Goal: Information Seeking & Learning: Learn about a topic

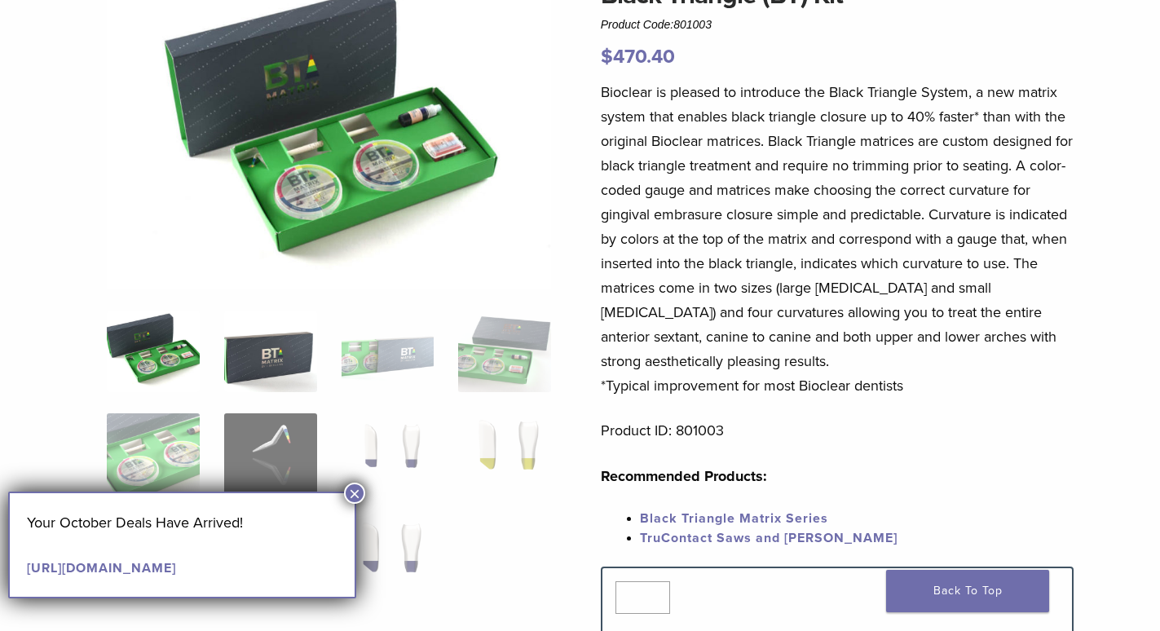
scroll to position [82, 0]
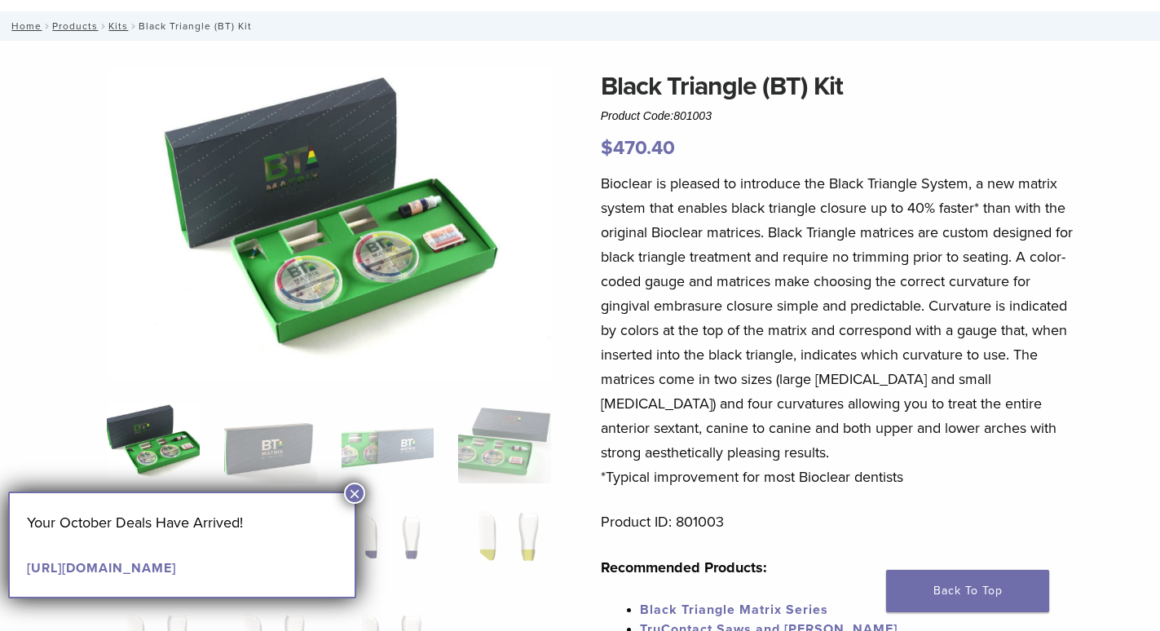
click at [432, 227] on img at bounding box center [329, 224] width 444 height 314
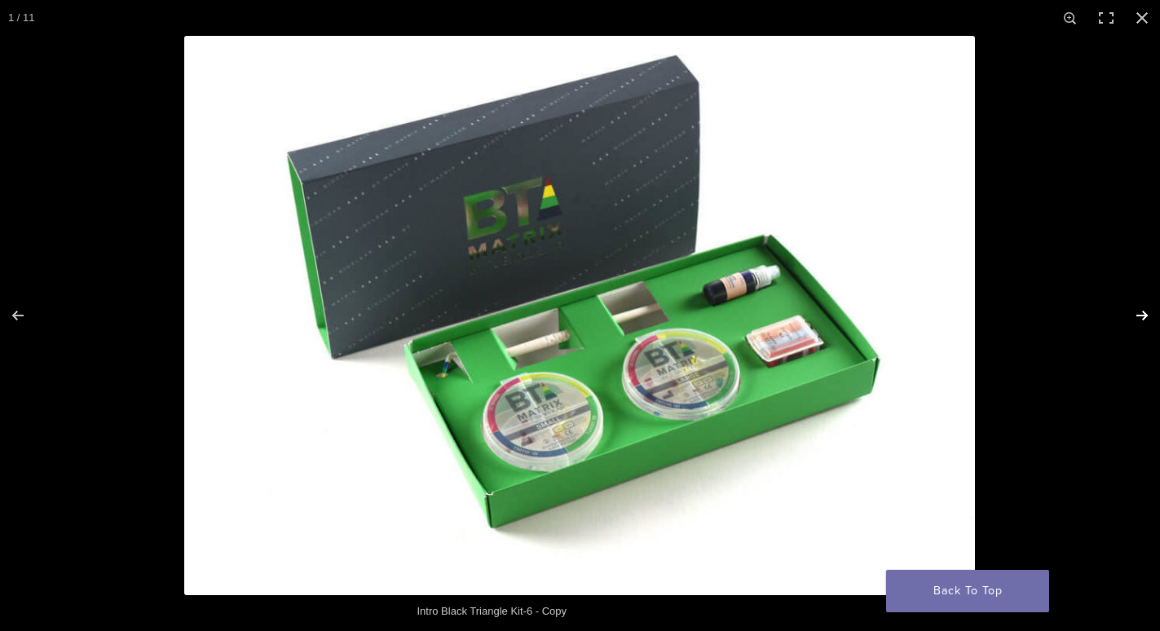
click at [1144, 313] on button "Next (arrow right)" at bounding box center [1131, 316] width 57 height 82
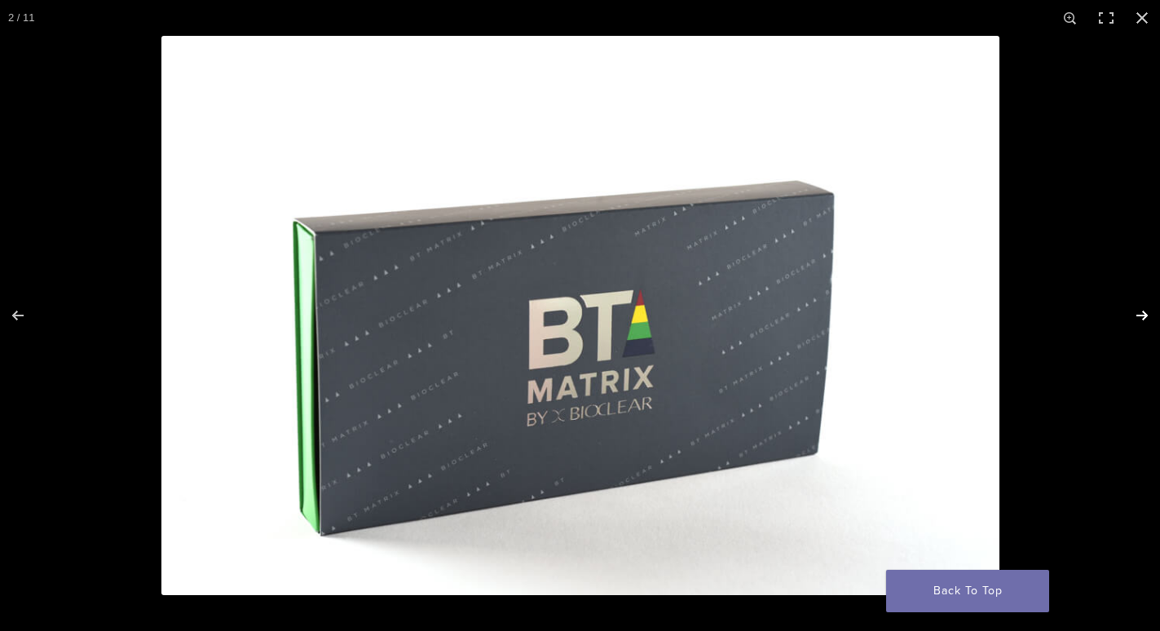
click at [1144, 313] on button "Next (arrow right)" at bounding box center [1131, 316] width 57 height 82
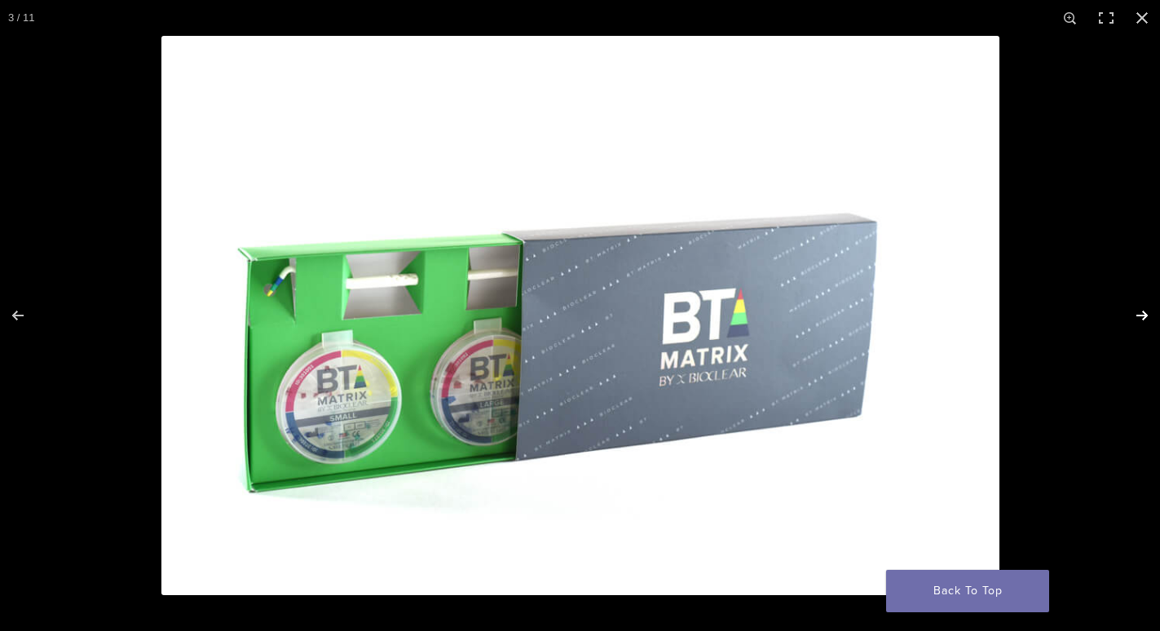
click at [1144, 313] on button "Next (arrow right)" at bounding box center [1131, 316] width 57 height 82
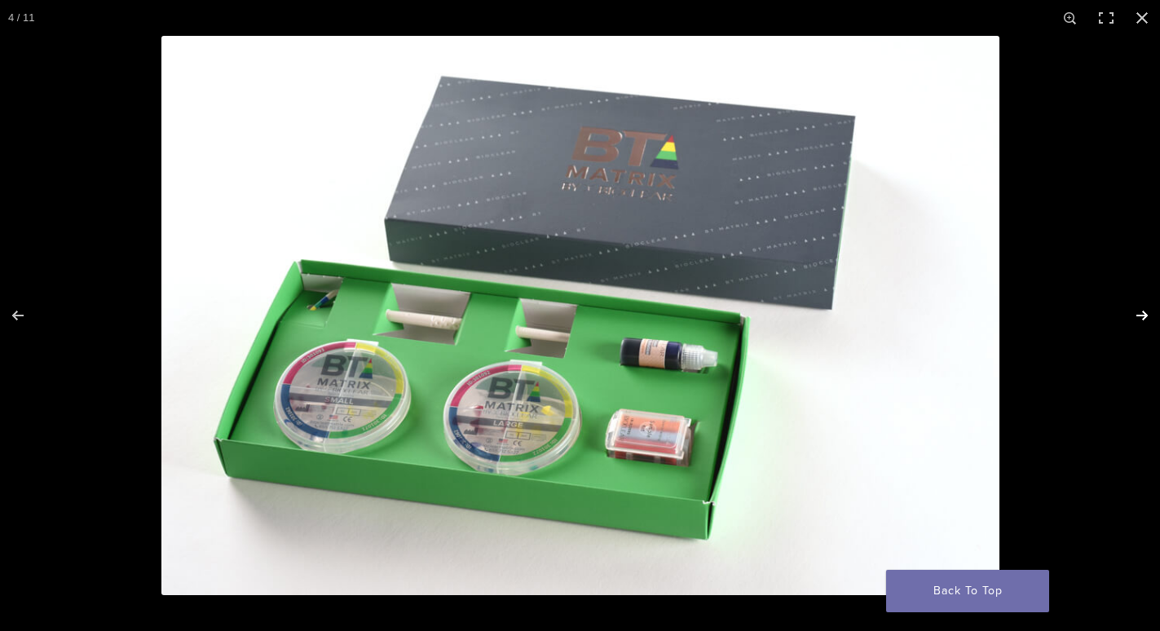
click at [1144, 313] on button "Next (arrow right)" at bounding box center [1131, 316] width 57 height 82
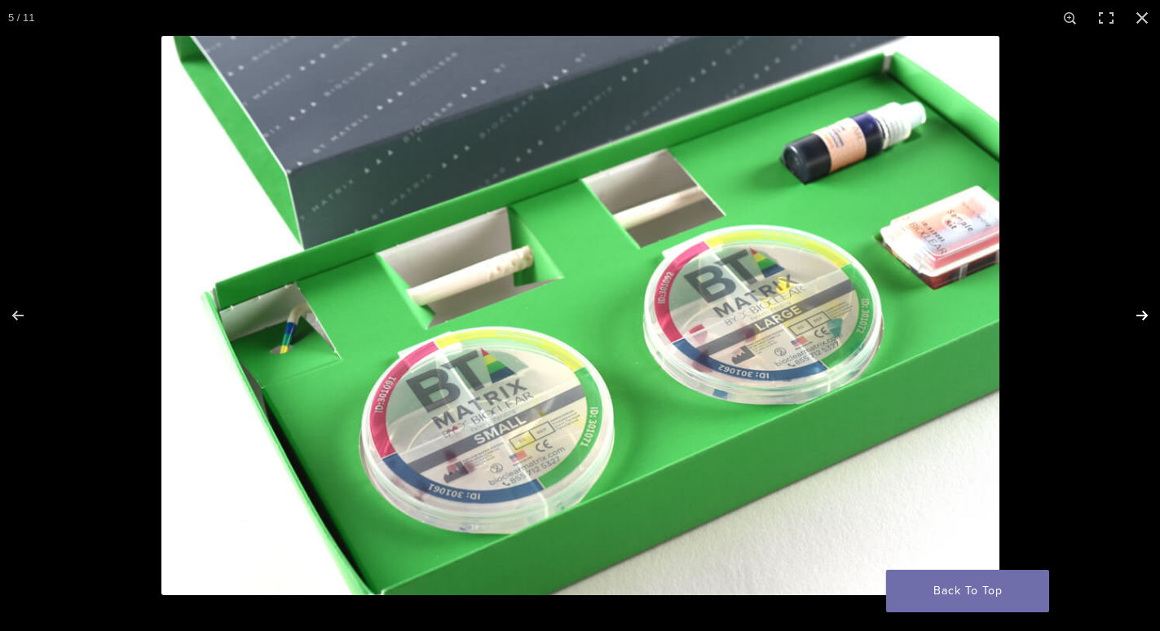
click at [1144, 313] on button "Next (arrow right)" at bounding box center [1131, 316] width 57 height 82
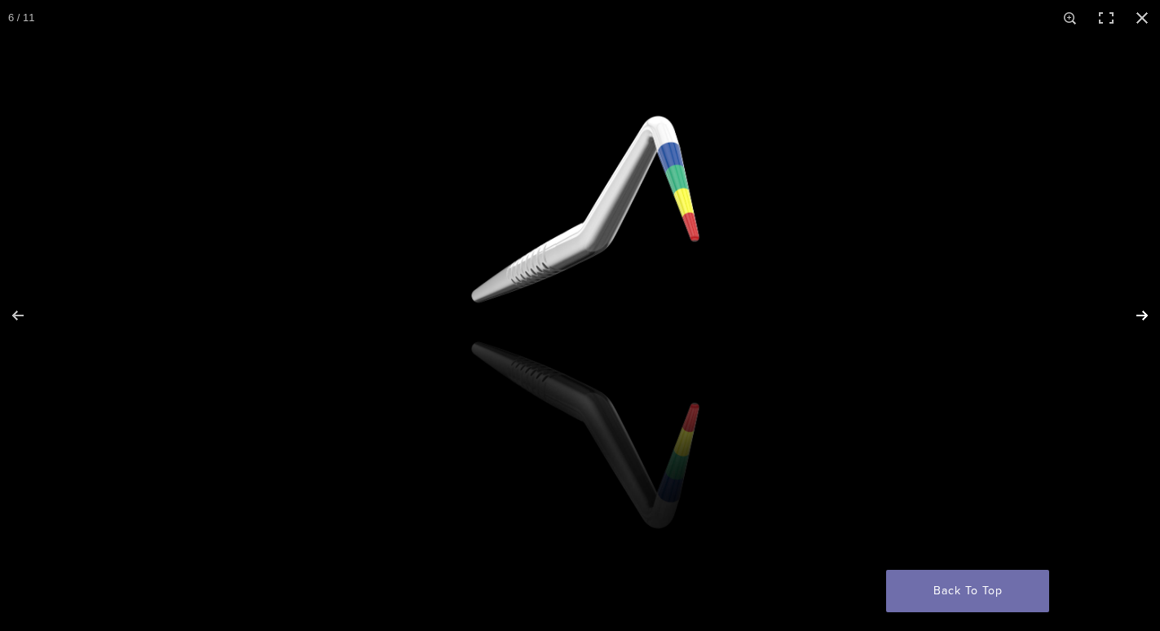
click at [1144, 313] on button "Next (arrow right)" at bounding box center [1131, 316] width 57 height 82
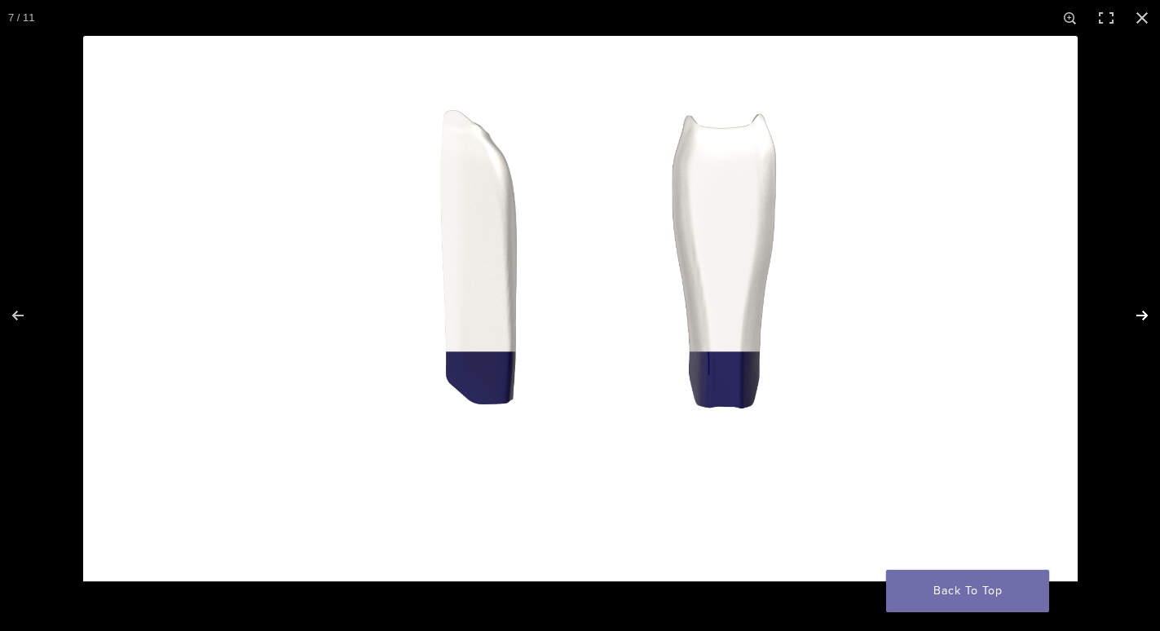
click at [1144, 313] on button "Next (arrow right)" at bounding box center [1131, 316] width 57 height 82
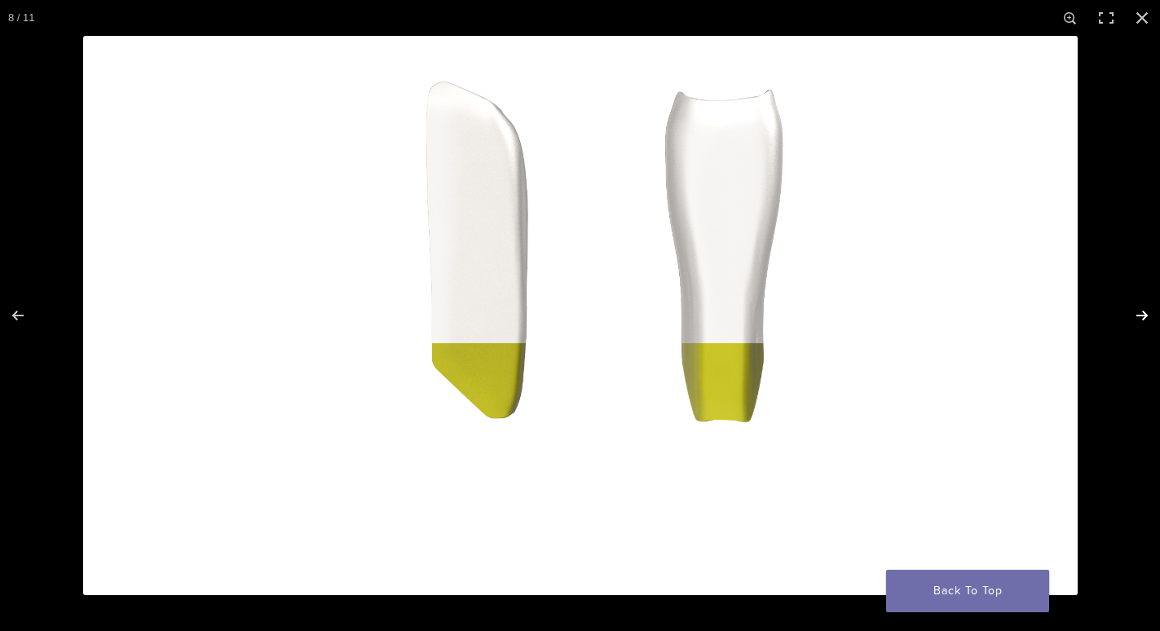
click at [1144, 313] on button "Next (arrow right)" at bounding box center [1131, 316] width 57 height 82
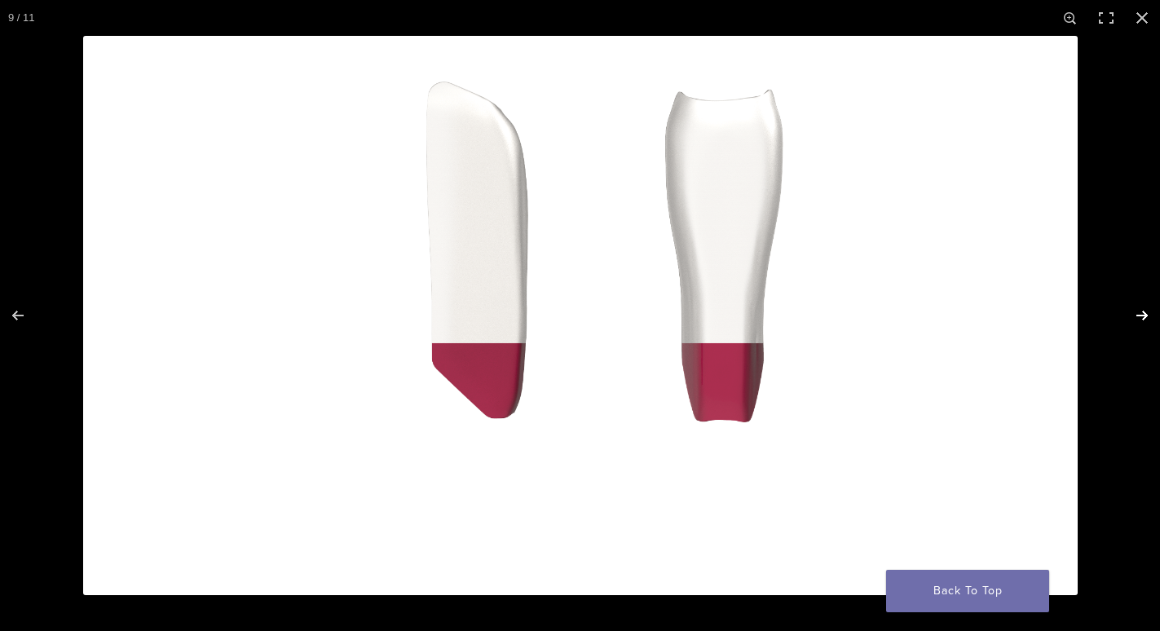
click at [1144, 313] on button "Next (arrow right)" at bounding box center [1131, 316] width 57 height 82
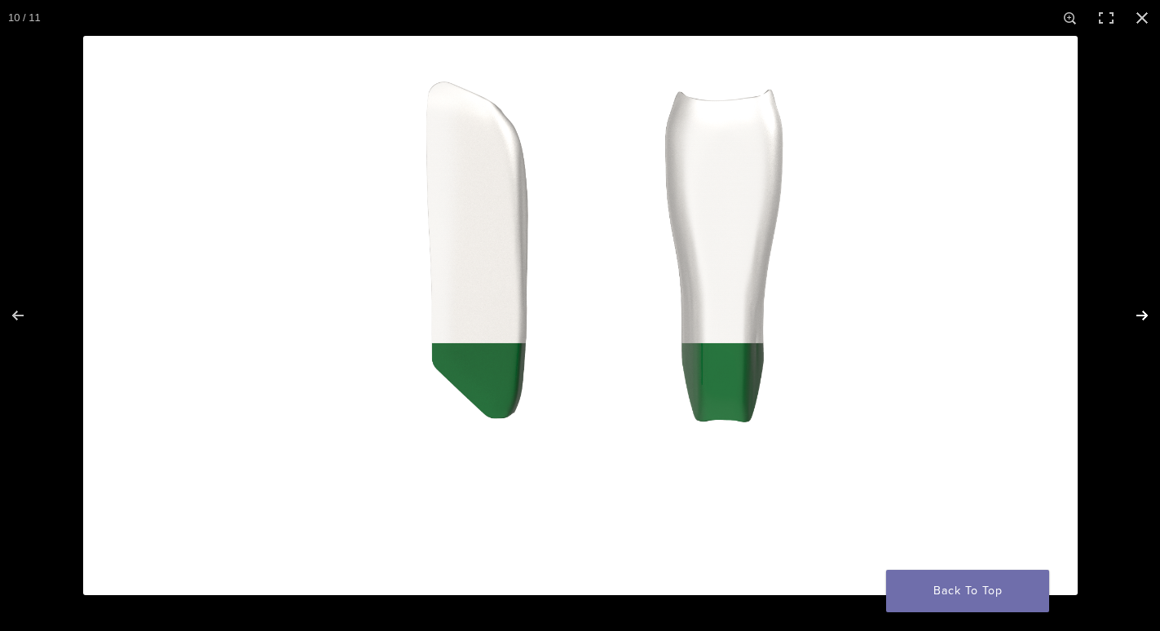
click at [1144, 313] on button "Next (arrow right)" at bounding box center [1131, 316] width 57 height 82
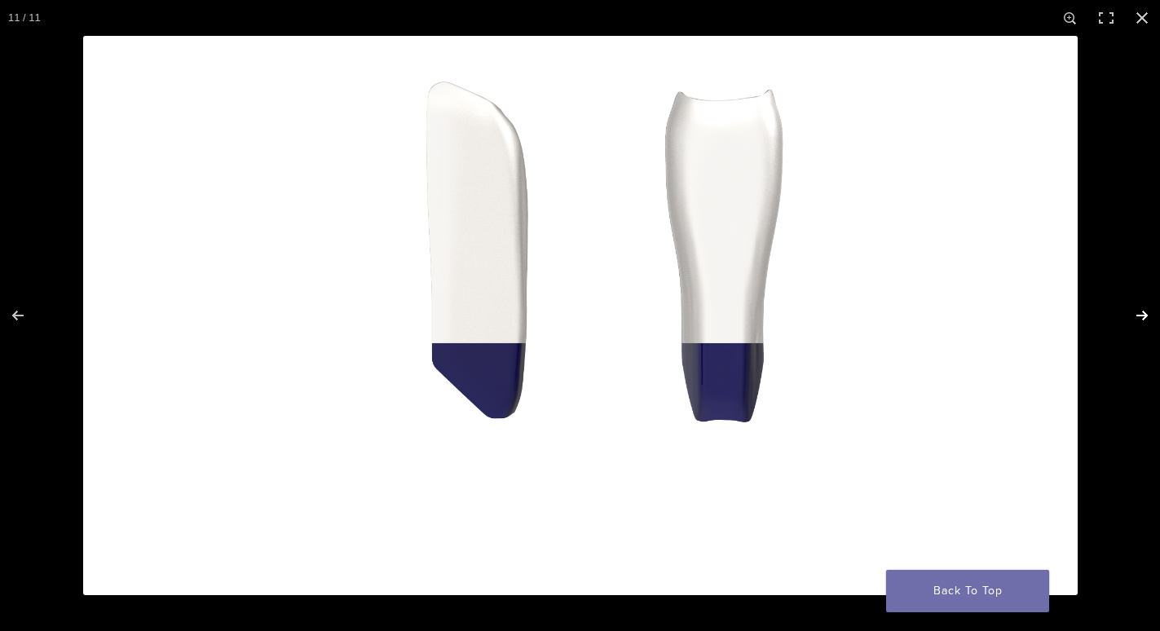
click at [1144, 313] on button "Next (arrow right)" at bounding box center [1131, 316] width 57 height 82
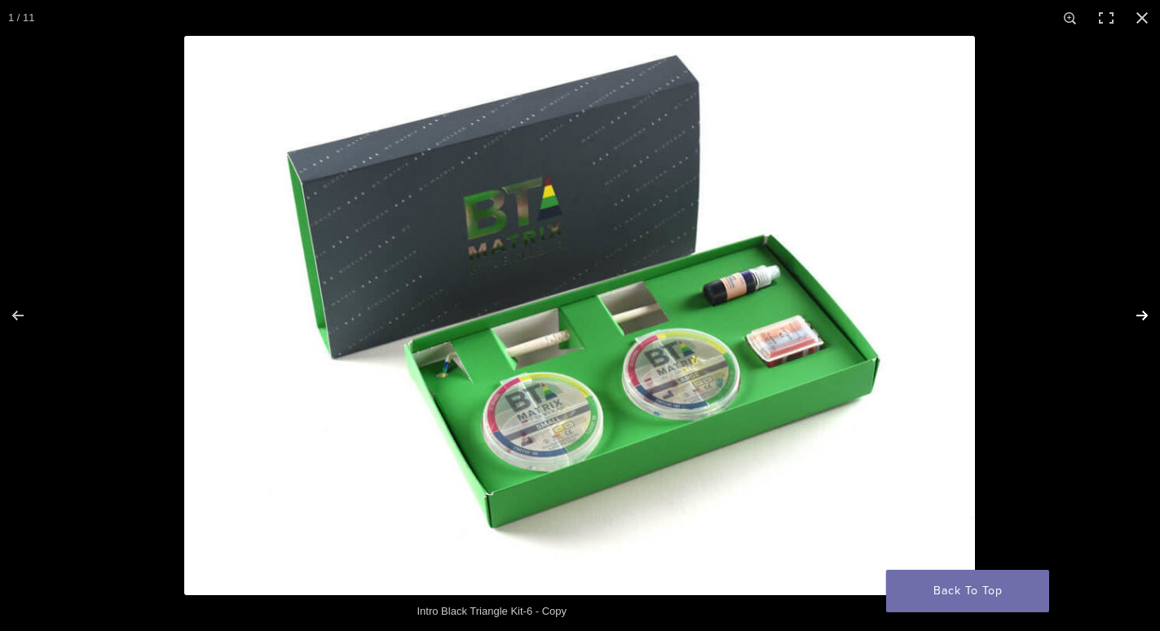
click at [1144, 313] on button "Next (arrow right)" at bounding box center [1131, 316] width 57 height 82
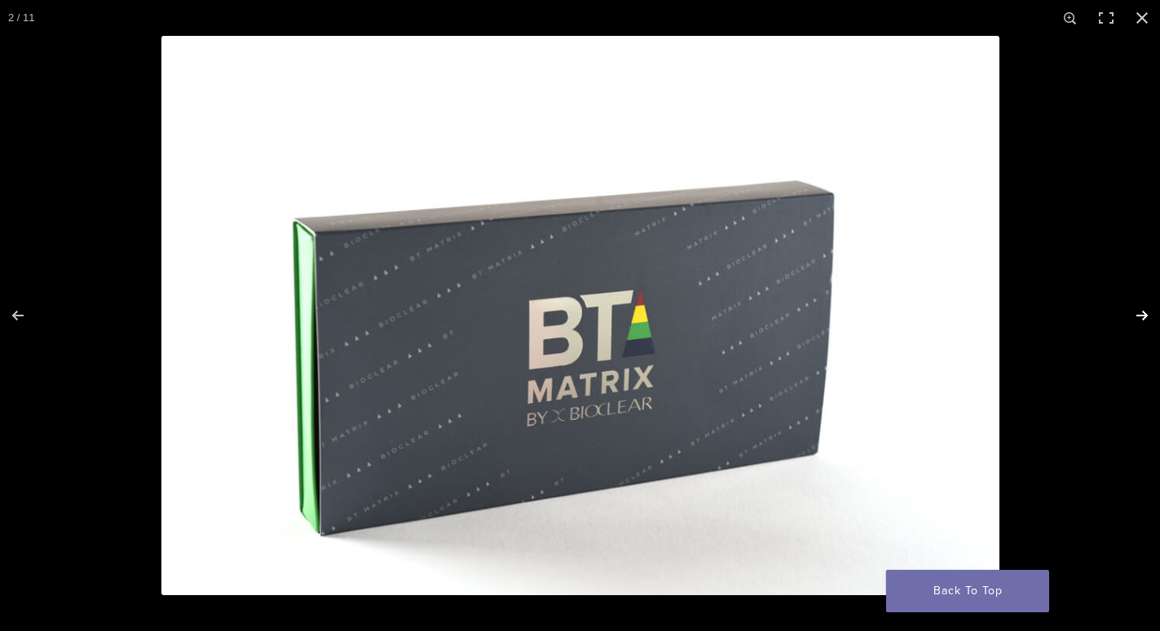
click at [1144, 313] on button "Next (arrow right)" at bounding box center [1131, 316] width 57 height 82
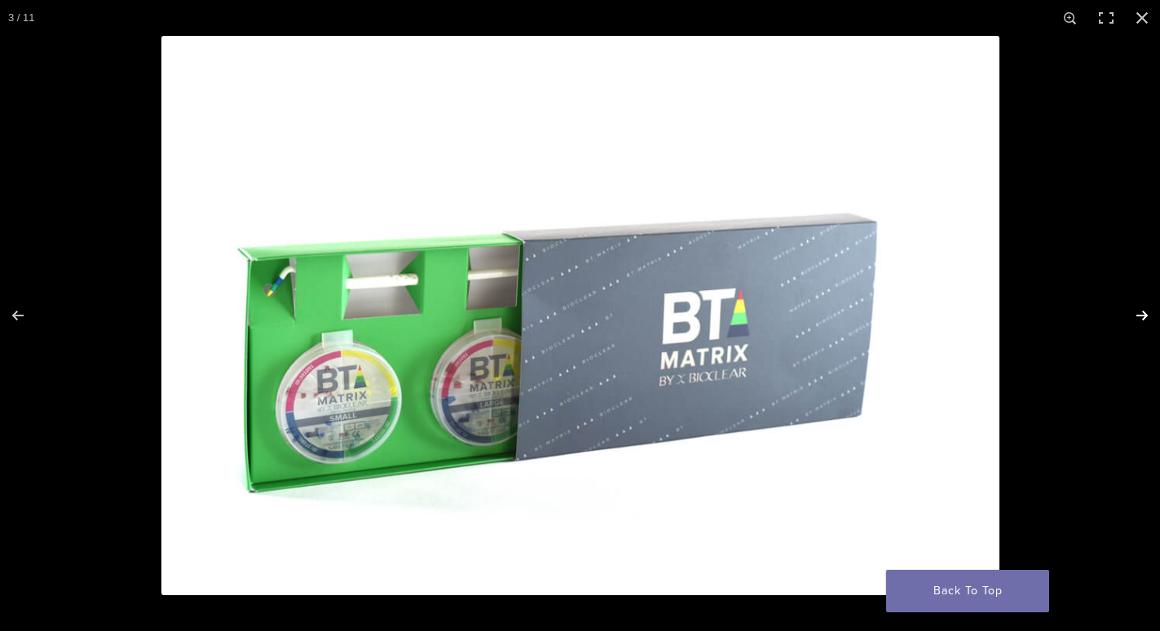
click at [1144, 313] on button "Next (arrow right)" at bounding box center [1131, 316] width 57 height 82
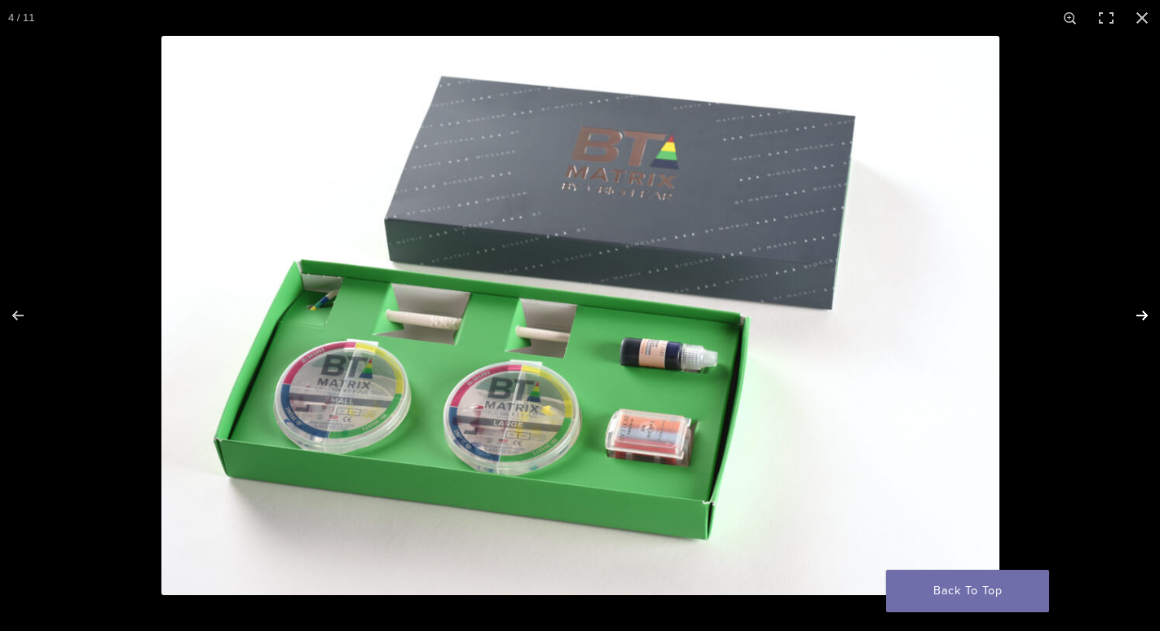
click at [1144, 313] on button "Next (arrow right)" at bounding box center [1131, 316] width 57 height 82
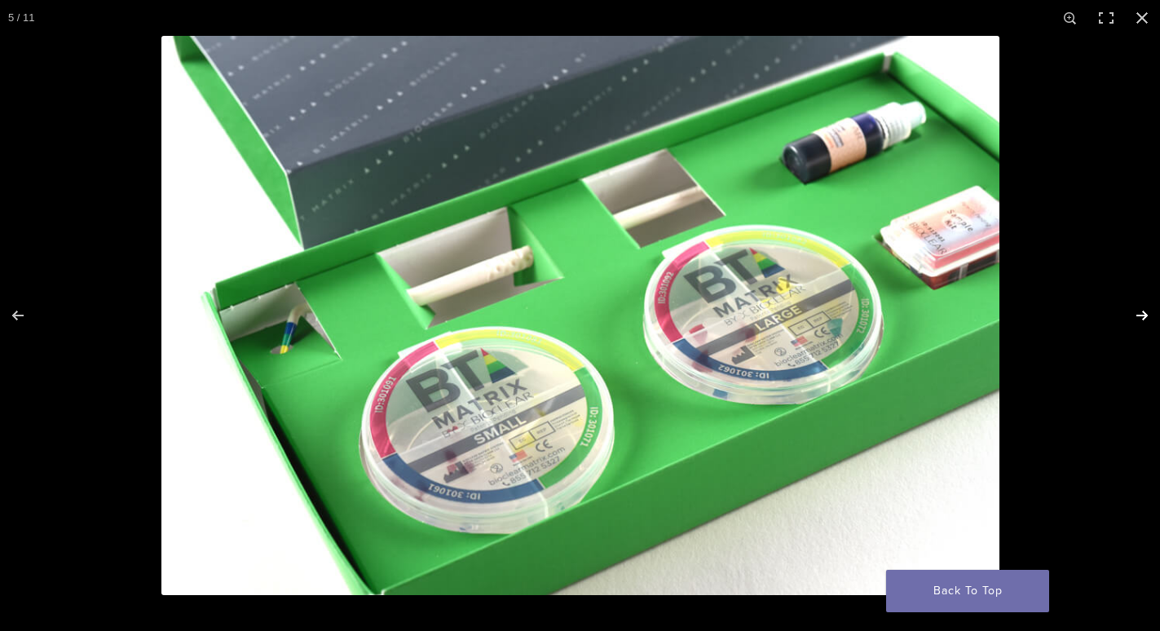
click at [1144, 313] on button "Next (arrow right)" at bounding box center [1131, 316] width 57 height 82
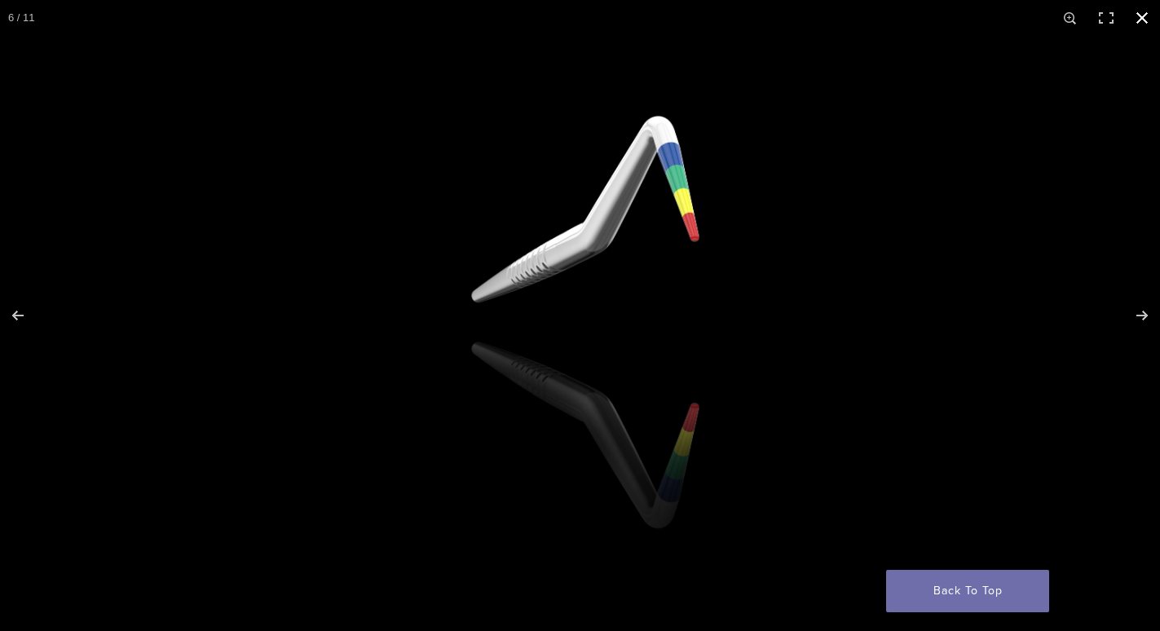
click at [1141, 20] on button "Close (Esc)" at bounding box center [1142, 18] width 36 height 36
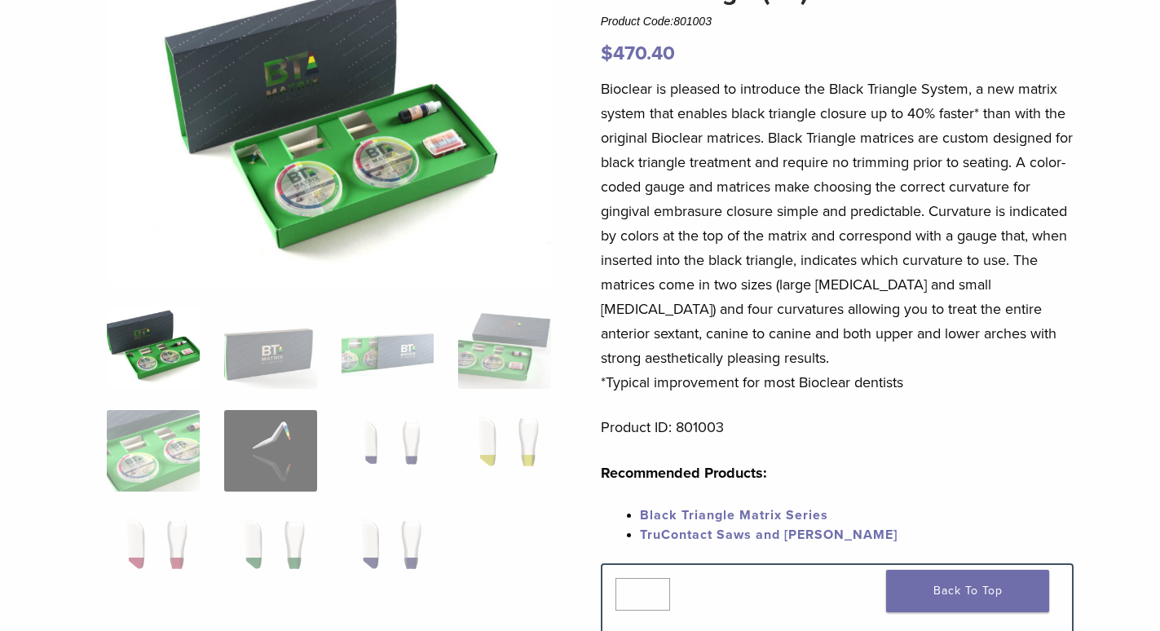
scroll to position [0, 0]
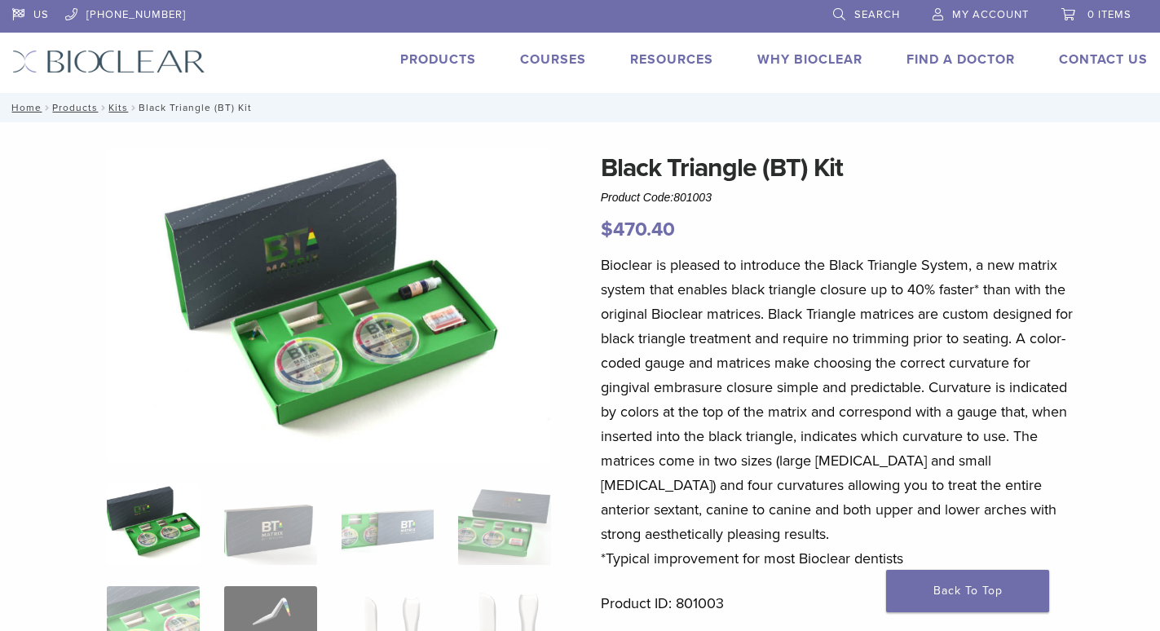
click at [417, 58] on link "Products" at bounding box center [438, 59] width 76 height 16
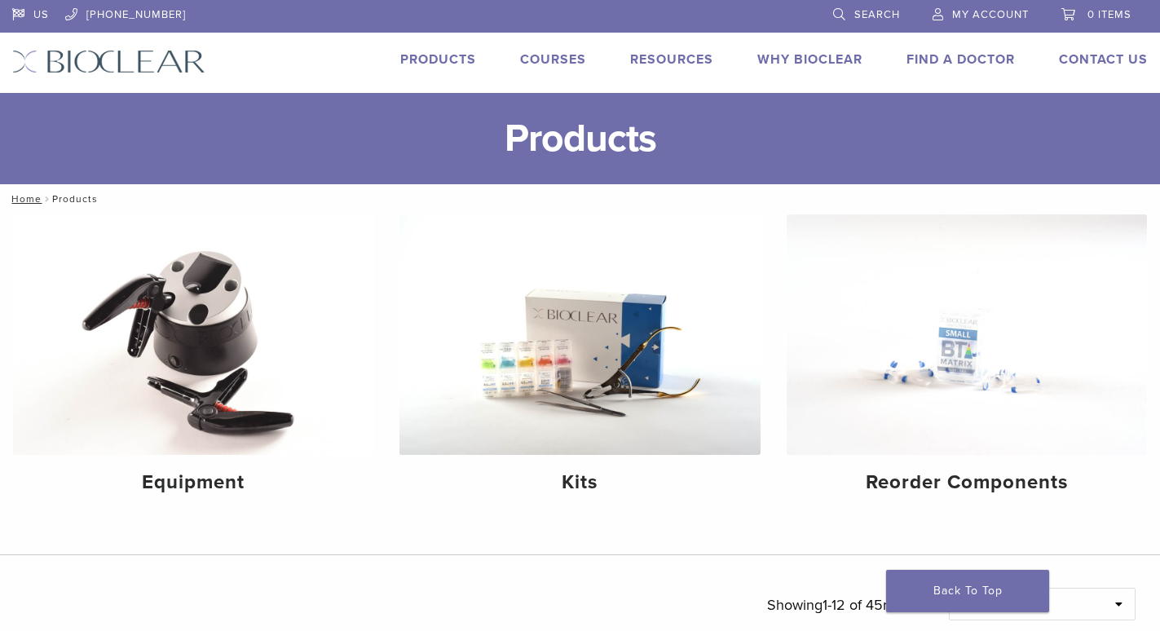
click at [786, 61] on link "Why Bioclear" at bounding box center [809, 59] width 105 height 16
